Goal: Transaction & Acquisition: Book appointment/travel/reservation

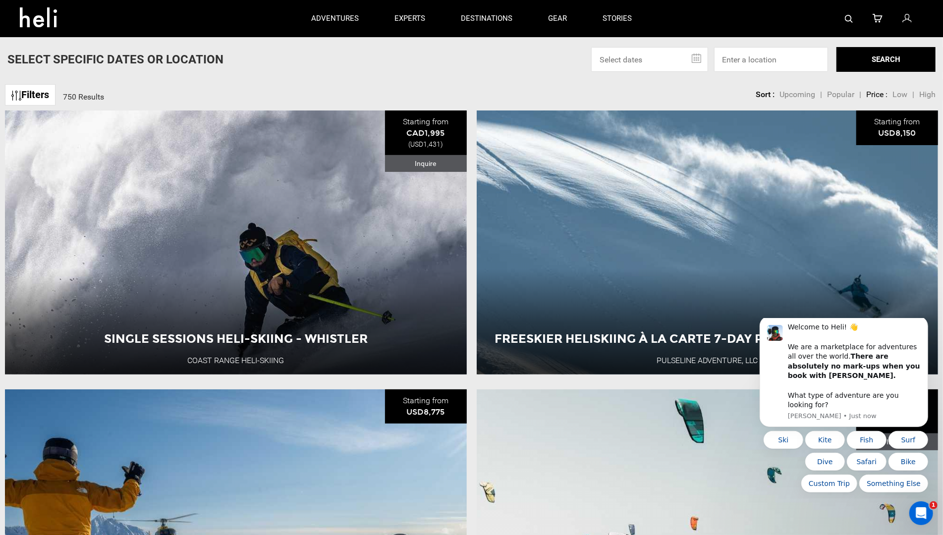
click at [59, 61] on p "Select Specific Dates Or Location" at bounding box center [115, 59] width 216 height 17
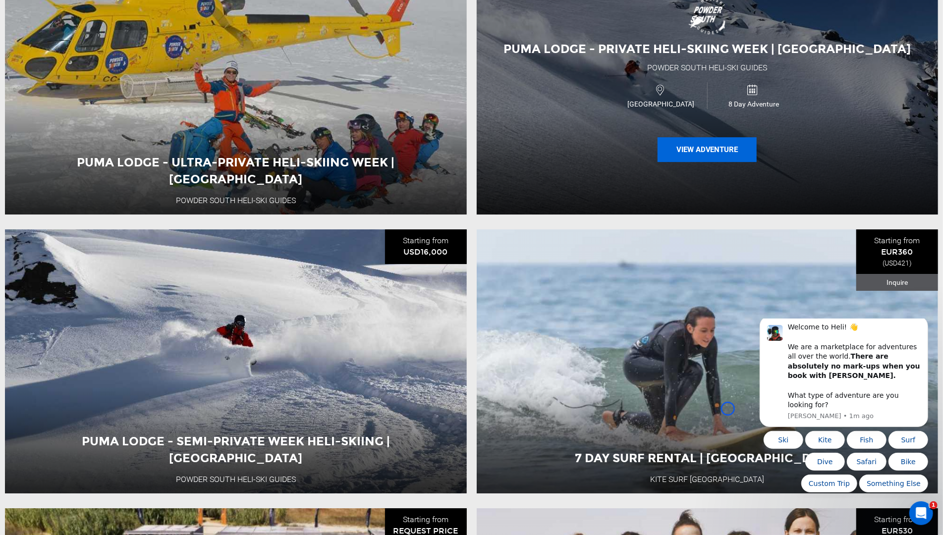
scroll to position [2504, 0]
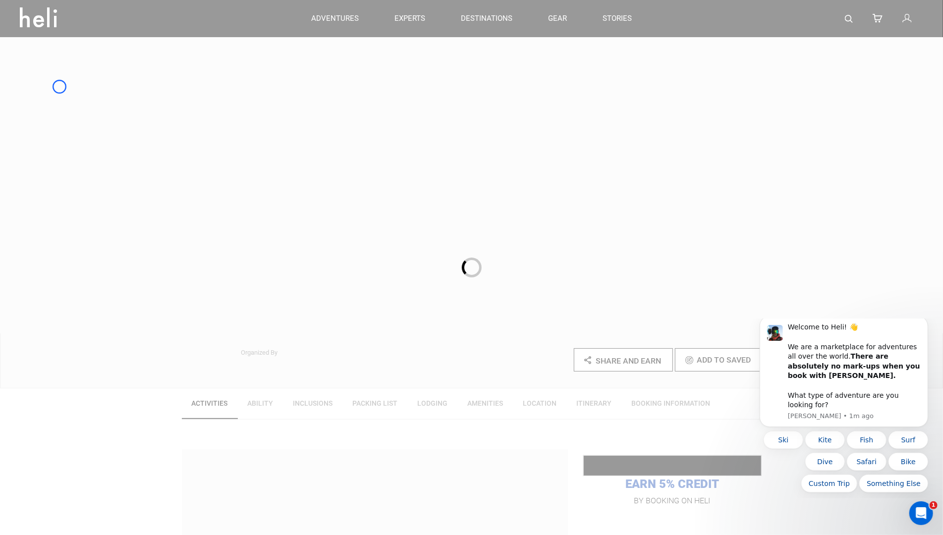
click at [54, 97] on div at bounding box center [471, 267] width 943 height 535
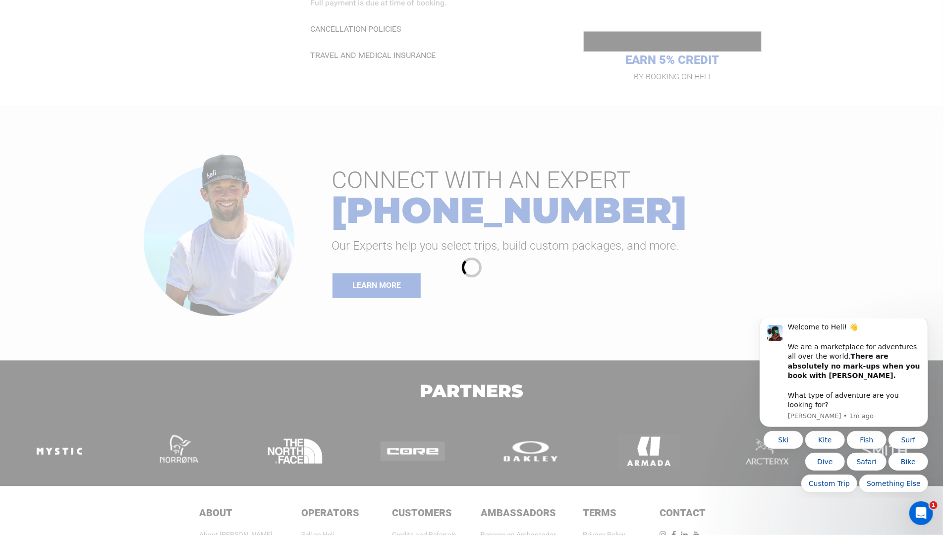
scroll to position [1221, 0]
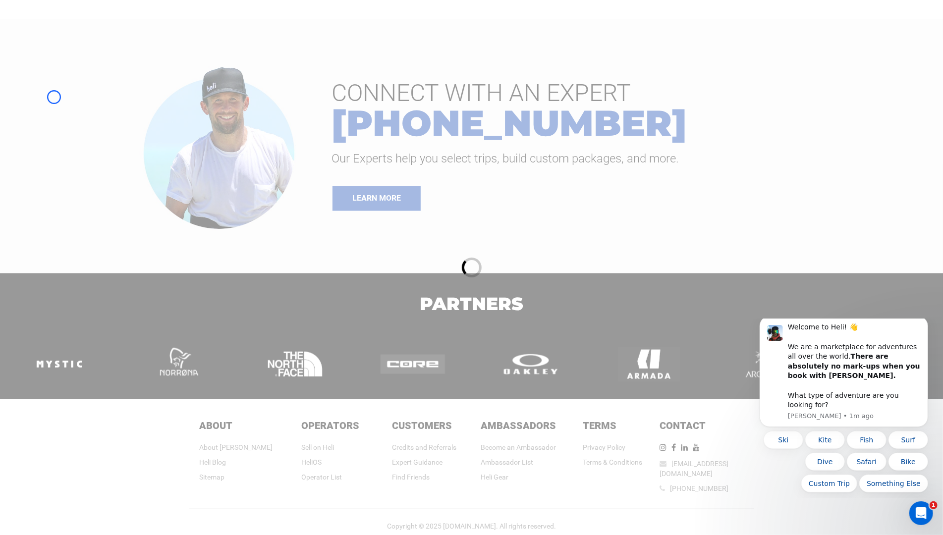
click at [54, 97] on div at bounding box center [471, 267] width 943 height 535
click at [63, 55] on div at bounding box center [471, 267] width 943 height 535
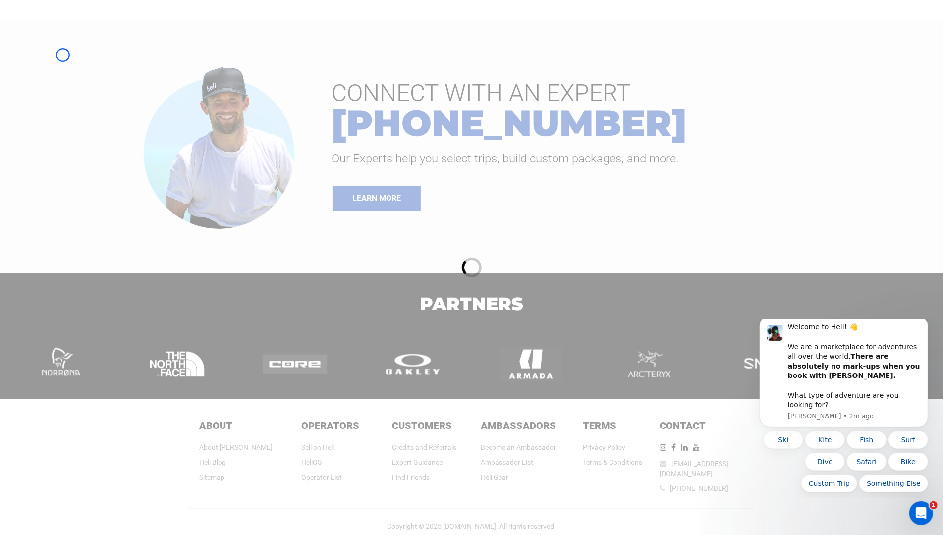
click at [62, 74] on div at bounding box center [471, 267] width 943 height 535
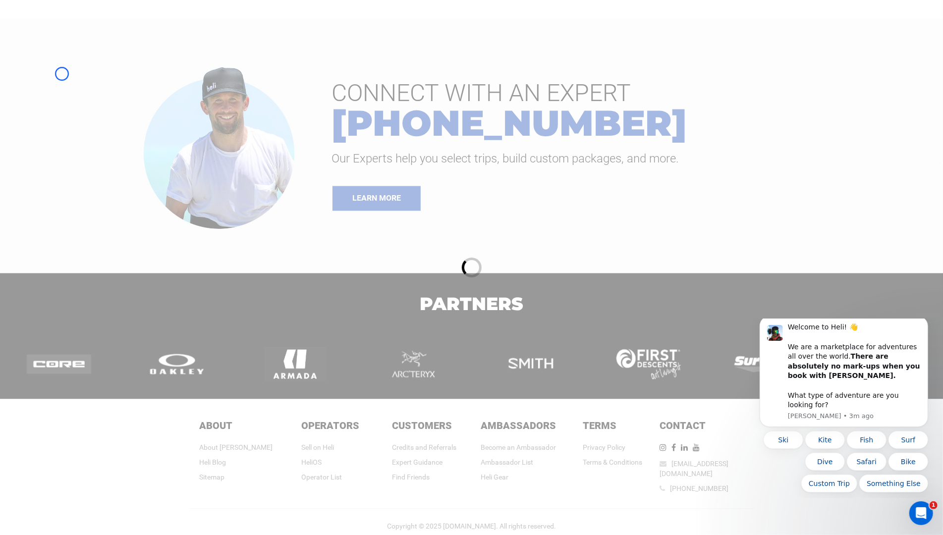
click at [91, 85] on div at bounding box center [471, 267] width 943 height 535
